Goal: Information Seeking & Learning: Find specific fact

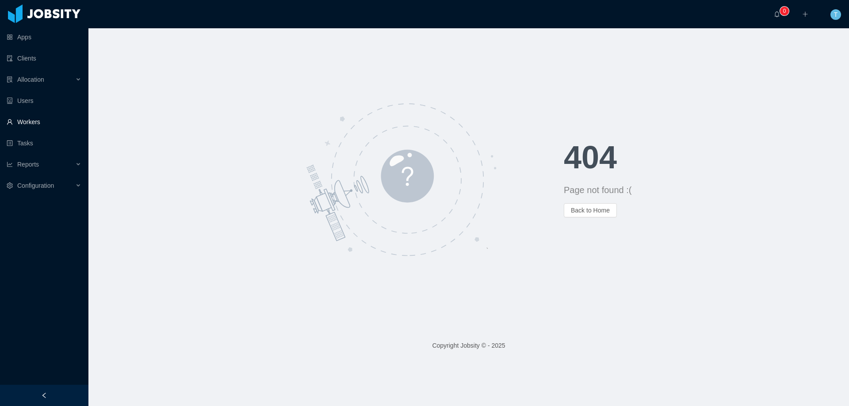
click at [41, 122] on link "Workers" at bounding box center [44, 122] width 75 height 18
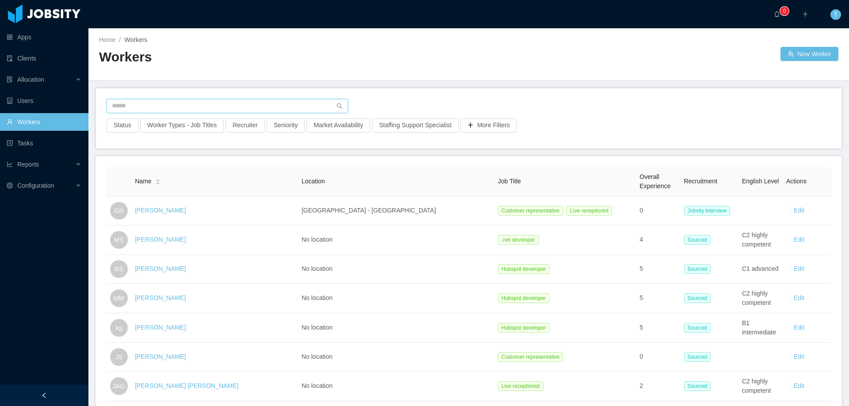
click at [176, 107] on input "text" at bounding box center [227, 106] width 241 height 14
paste input "**********"
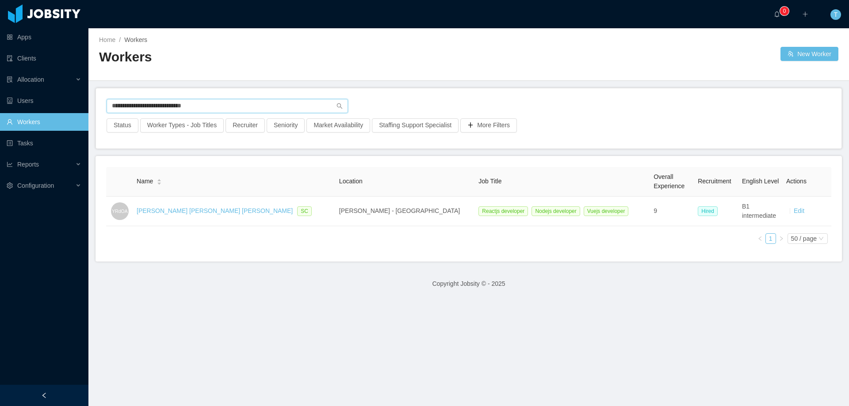
type input "**********"
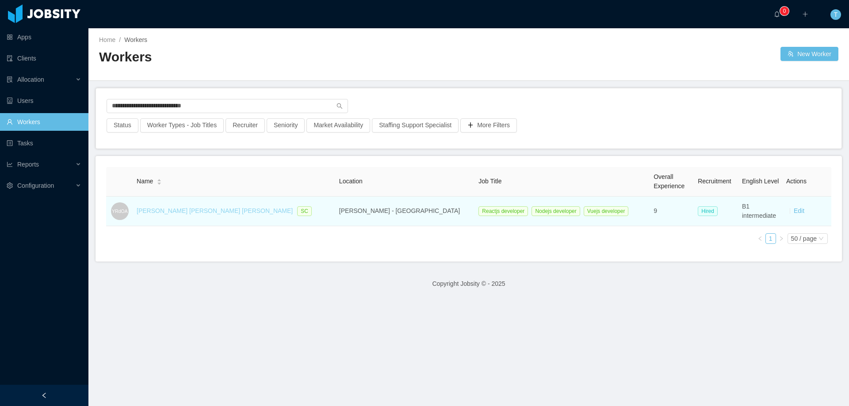
click at [178, 214] on link "[PERSON_NAME] [PERSON_NAME] [PERSON_NAME]" at bounding box center [215, 210] width 156 height 7
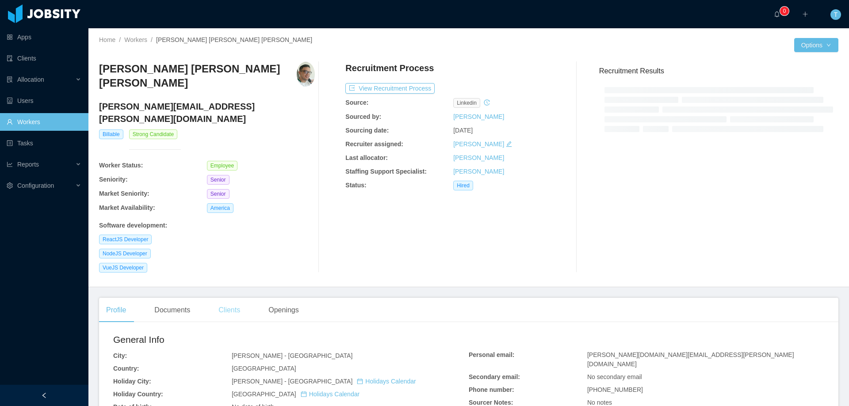
click at [232, 298] on div "Clients" at bounding box center [229, 310] width 36 height 25
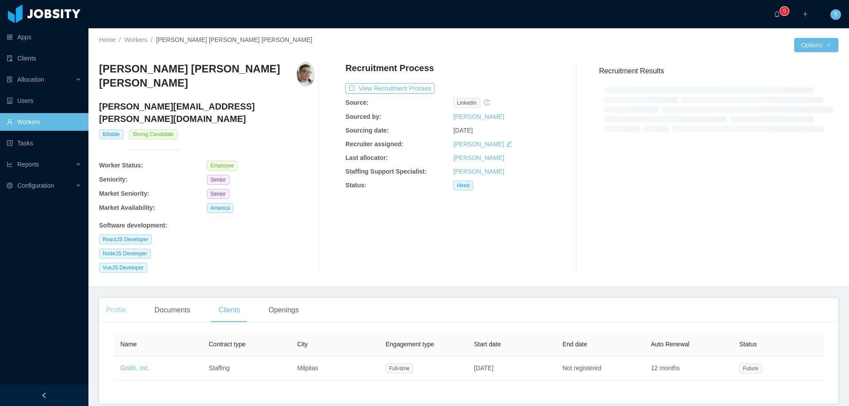
click at [111, 298] on div "Profile" at bounding box center [116, 310] width 34 height 25
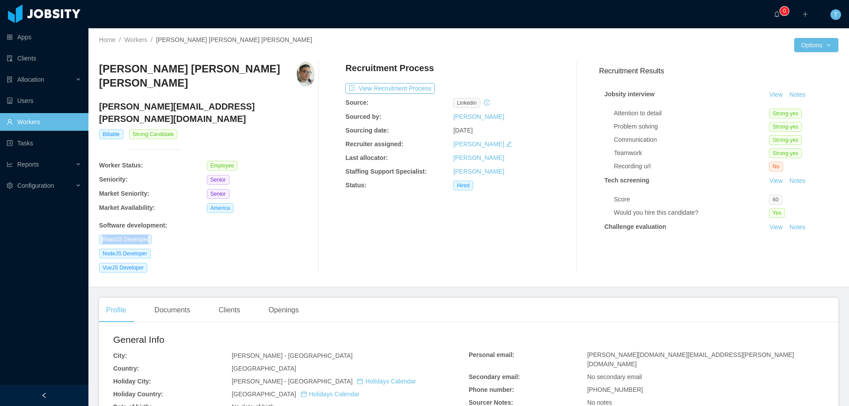
drag, startPoint x: 94, startPoint y: 216, endPoint x: 158, endPoint y: 218, distance: 64.2
click at [158, 218] on div "Home / Workers / [PERSON_NAME] [PERSON_NAME] [PERSON_NAME] / Options [PERSON_NA…" at bounding box center [468, 157] width 761 height 259
copy span "ReactJS Developer"
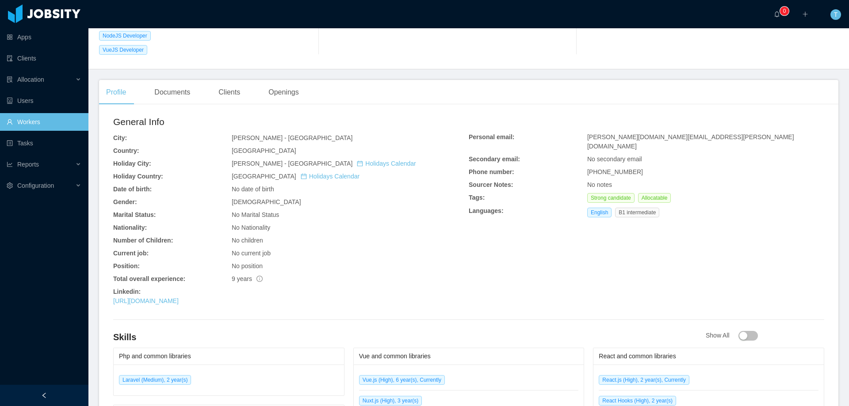
scroll to position [221, 0]
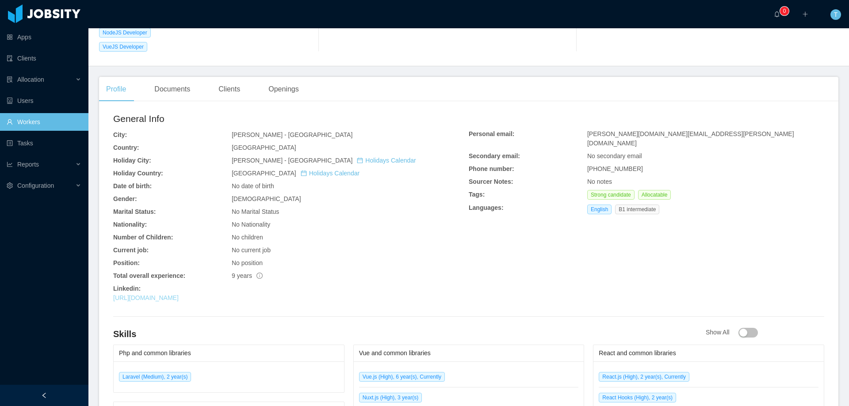
click at [179, 295] on link "[URL][DOMAIN_NAME]" at bounding box center [145, 298] width 65 height 7
